Goal: Task Accomplishment & Management: Use online tool/utility

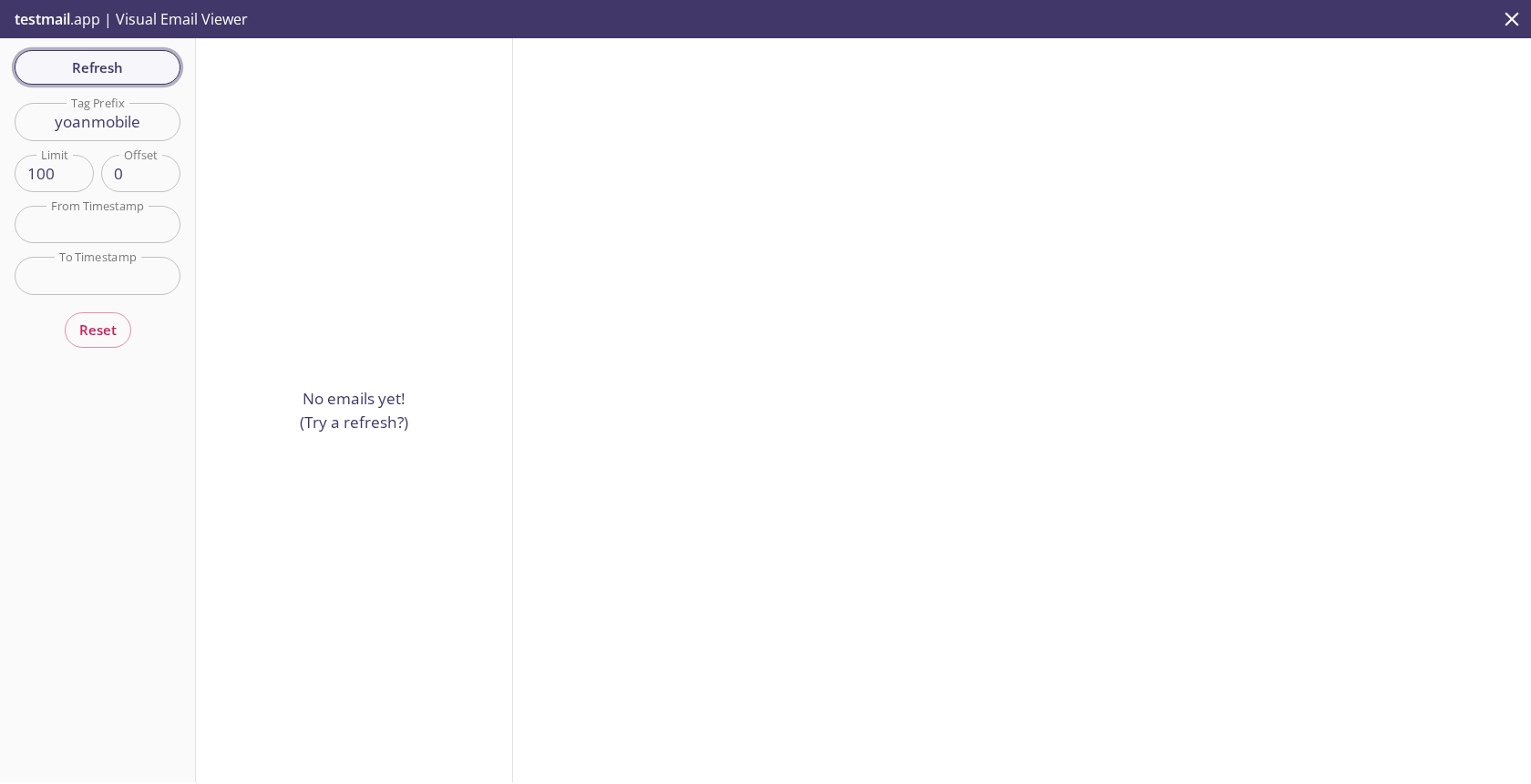
click at [102, 58] on span "Refresh" at bounding box center [97, 67] width 137 height 23
click at [130, 123] on input "yoanmobile" at bounding box center [97, 121] width 166 height 38
click at [143, 122] on input "yoanmobile" at bounding box center [97, 121] width 166 height 38
type input "yoanm"
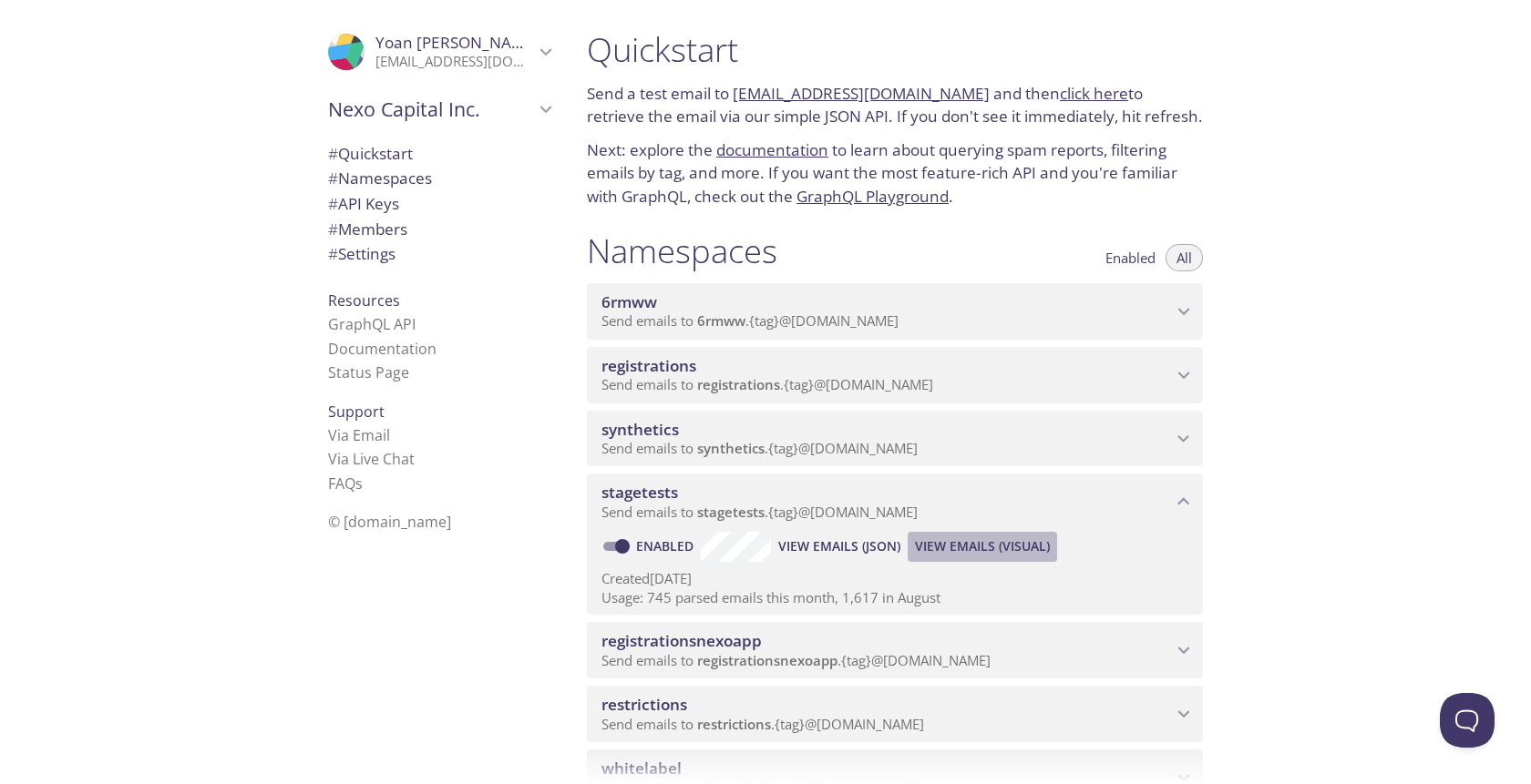
click at [964, 548] on span "View Emails (Visual)" at bounding box center [982, 546] width 135 height 22
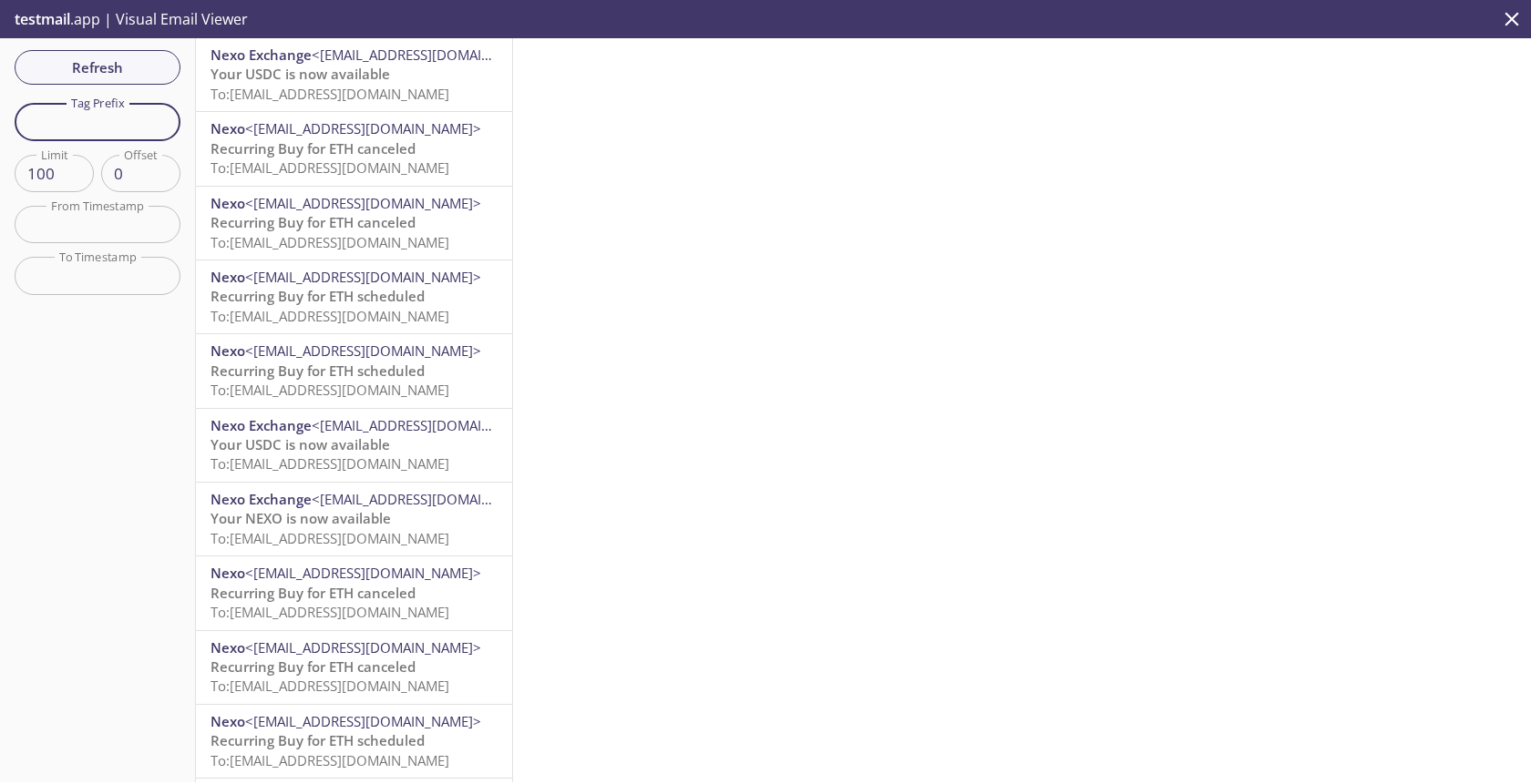
click at [67, 115] on input "text" at bounding box center [97, 121] width 166 height 38
click at [126, 72] on span "Refresh" at bounding box center [97, 67] width 137 height 23
click at [365, 85] on span "To: [EMAIL_ADDRESS][DOMAIN_NAME]" at bounding box center [329, 94] width 239 height 18
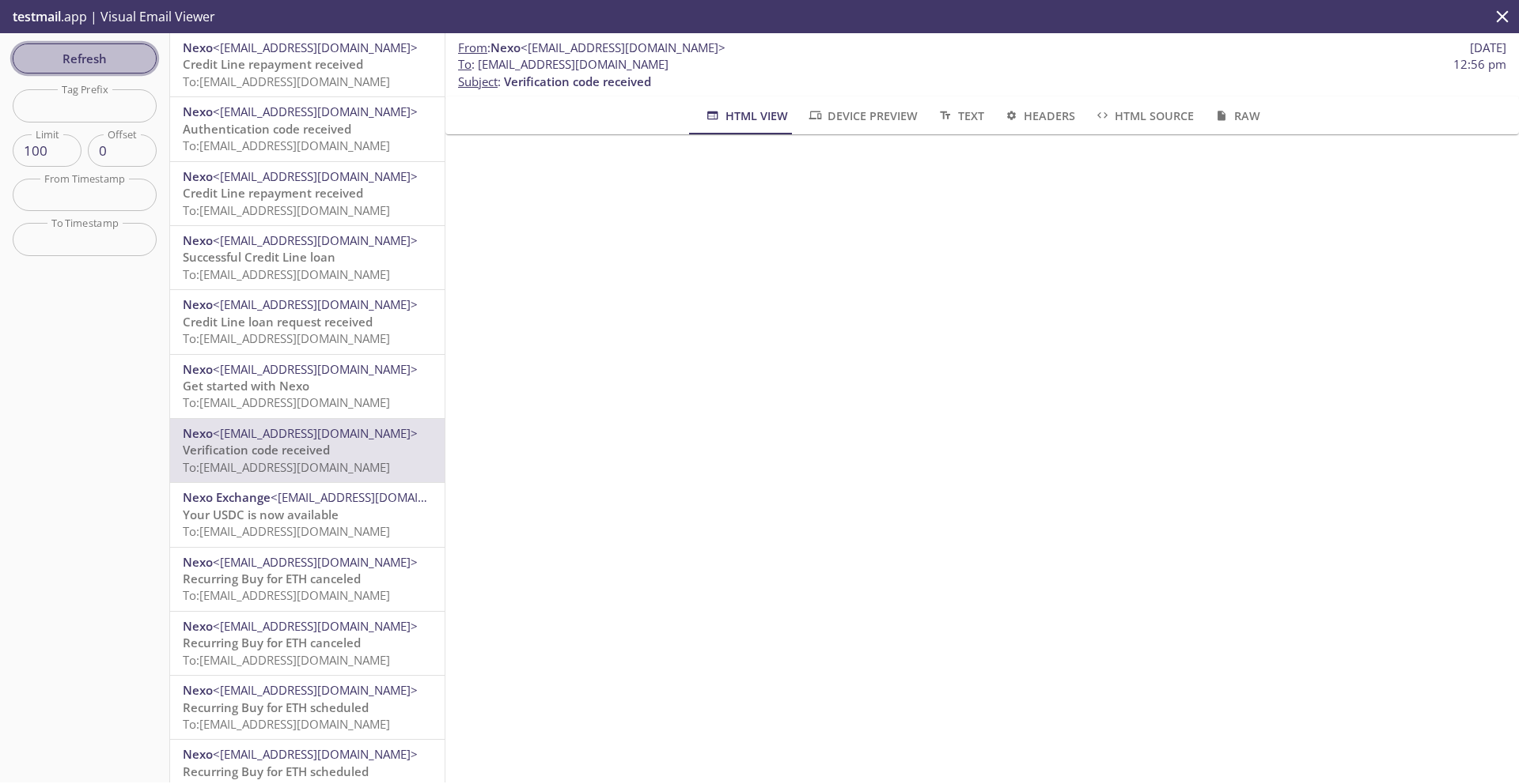
click at [80, 61] on span "Refresh" at bounding box center [84, 58] width 119 height 20
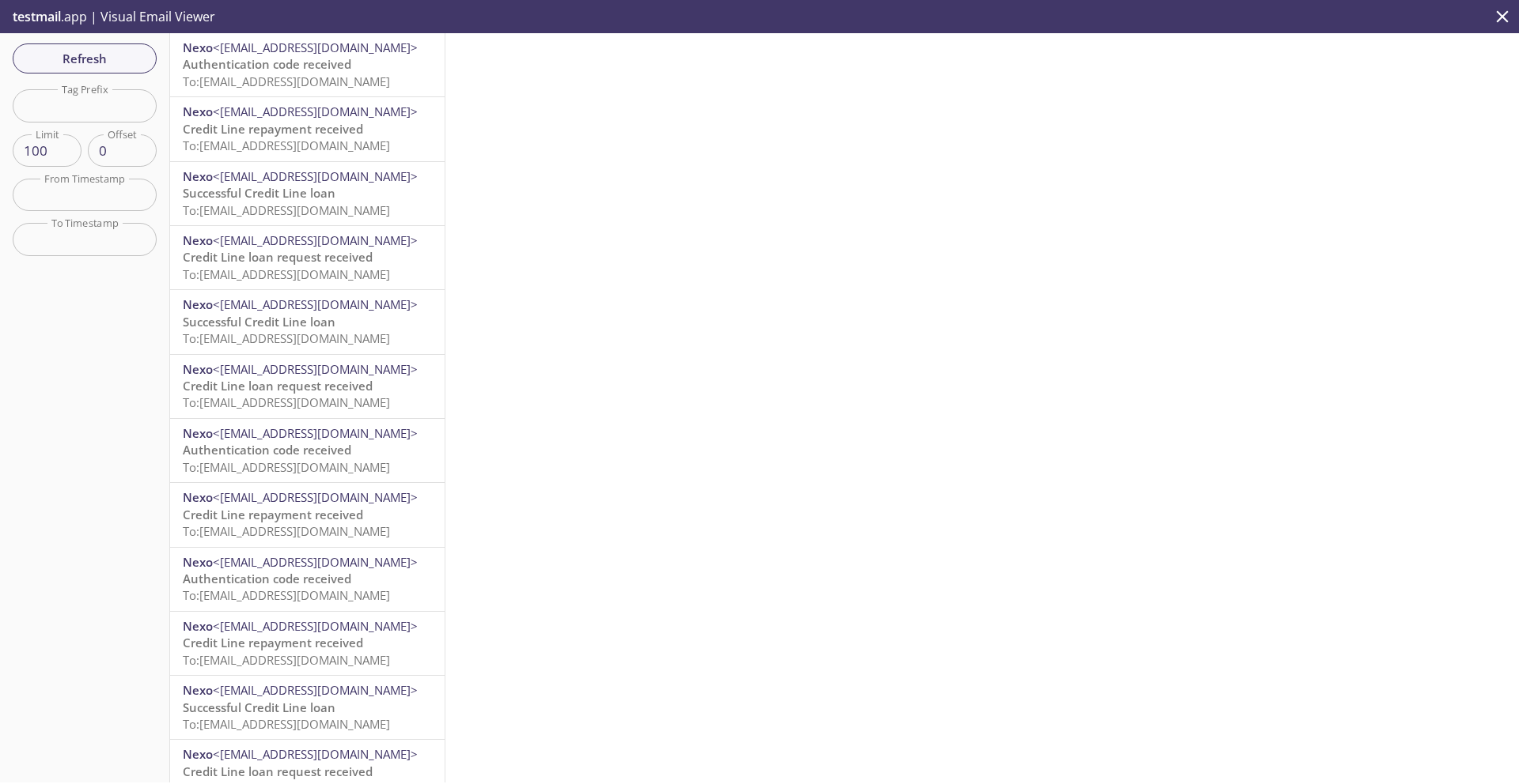
click at [340, 71] on span "Authentication code received" at bounding box center [266, 64] width 168 height 16
